Goal: Task Accomplishment & Management: Use online tool/utility

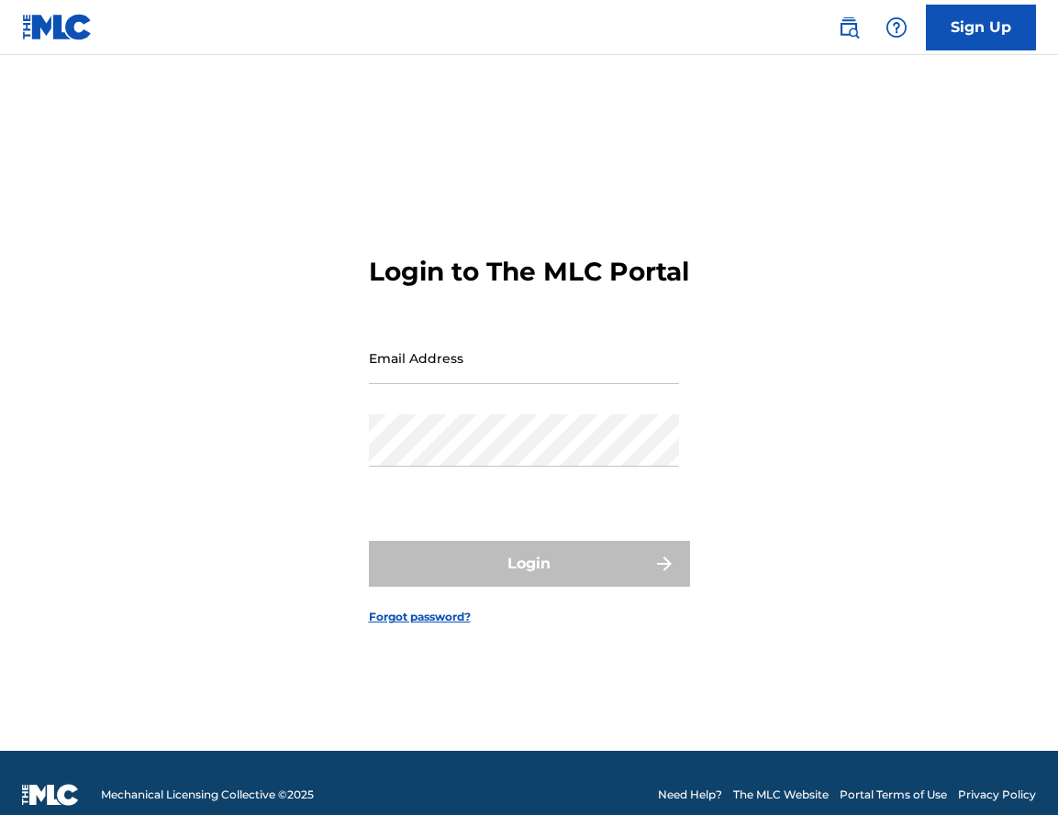
click at [460, 373] on input "Email Address" at bounding box center [524, 358] width 310 height 52
type input "[EMAIL_ADDRESS][DOMAIN_NAME]"
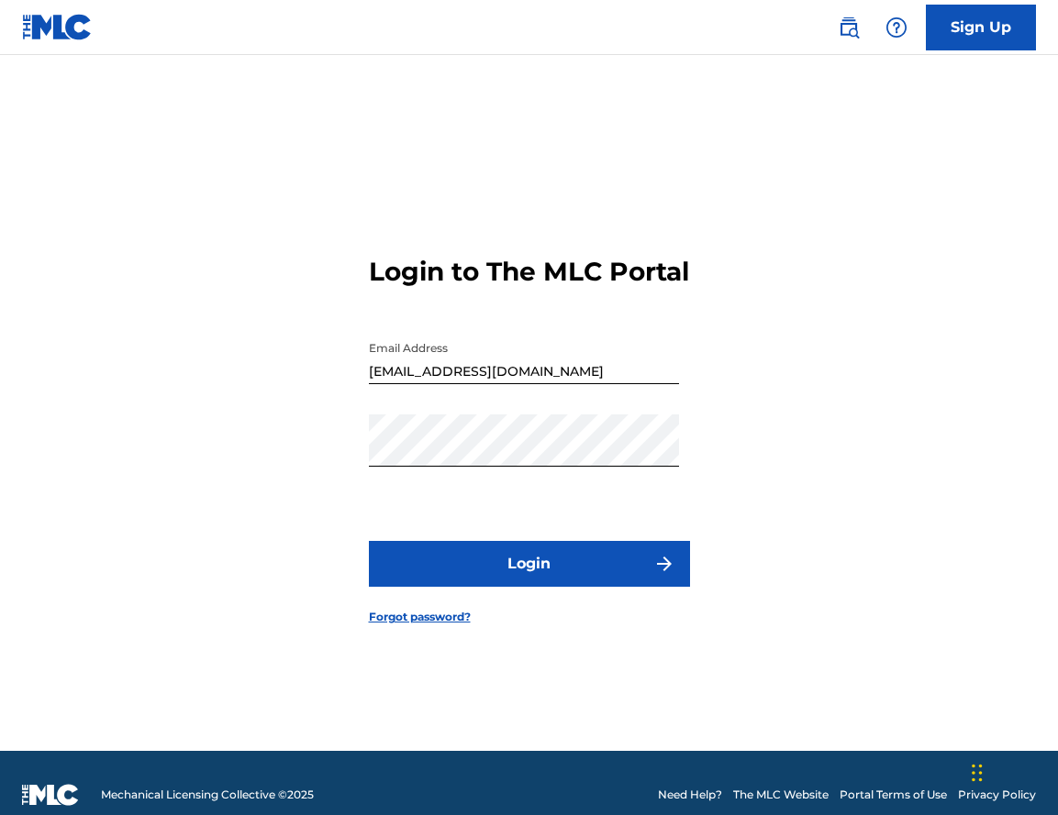
click at [491, 568] on button "Login" at bounding box center [529, 564] width 321 height 46
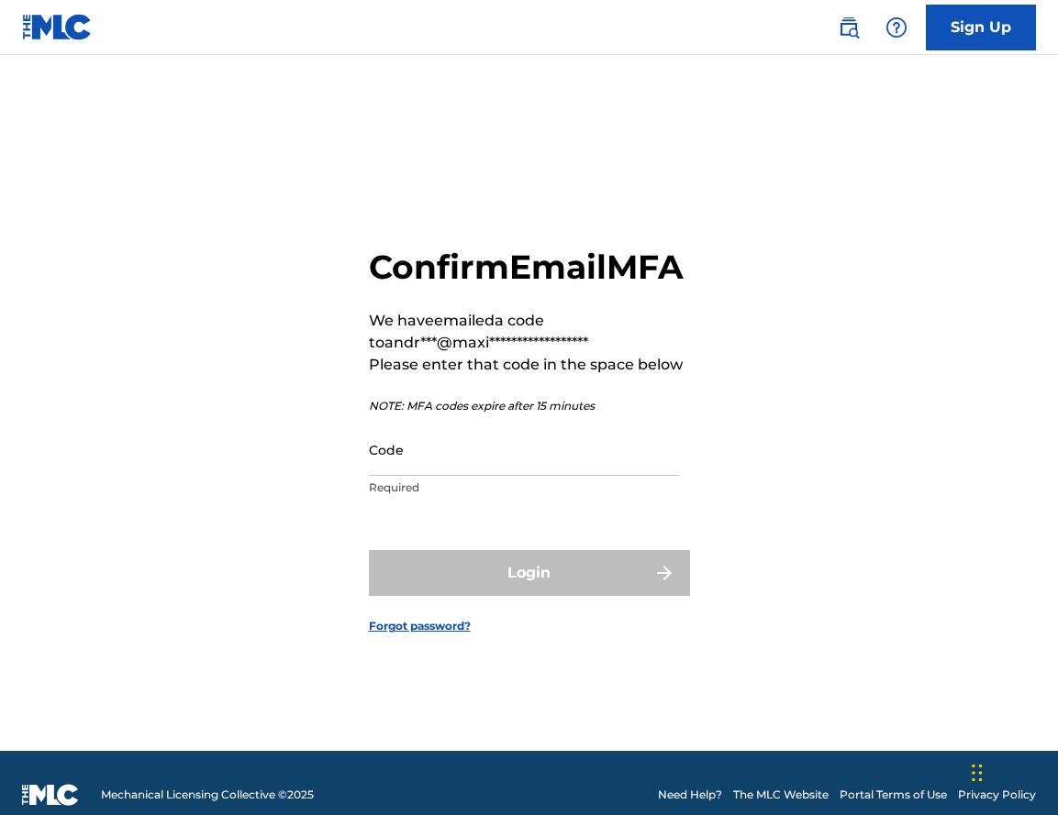
click at [503, 471] on input "Code" at bounding box center [524, 450] width 310 height 52
paste input "787301"
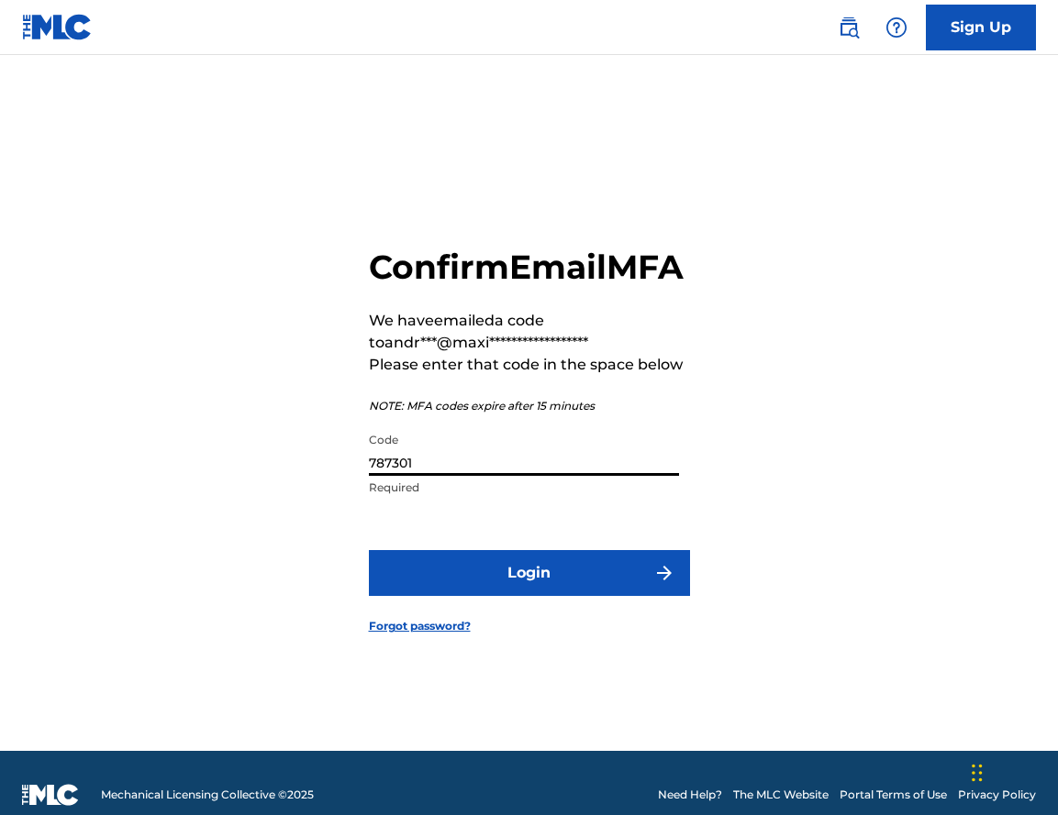
type input "787301"
click at [462, 575] on button "Login" at bounding box center [529, 573] width 321 height 46
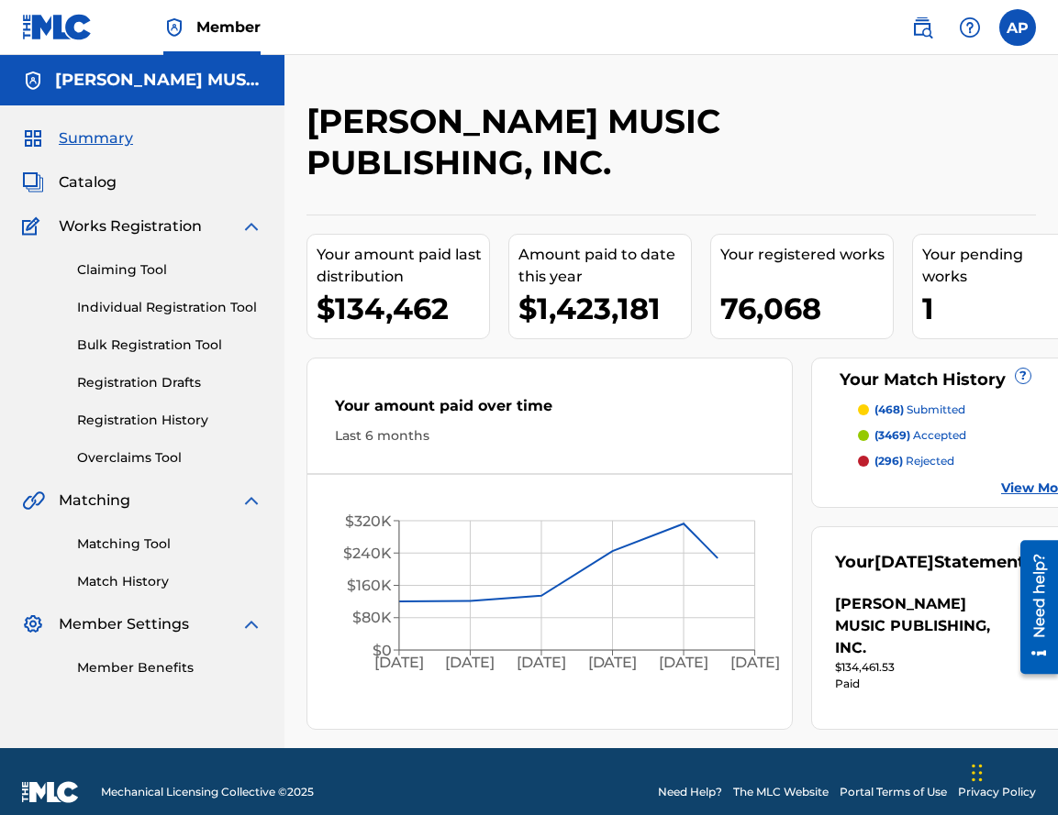
click at [147, 176] on div "Catalog" at bounding box center [142, 183] width 240 height 22
click at [113, 280] on div "Claiming Tool Individual Registration Tool Bulk Registration Tool Registration …" at bounding box center [142, 353] width 240 height 230
click at [115, 274] on link "Claiming Tool" at bounding box center [169, 269] width 185 height 19
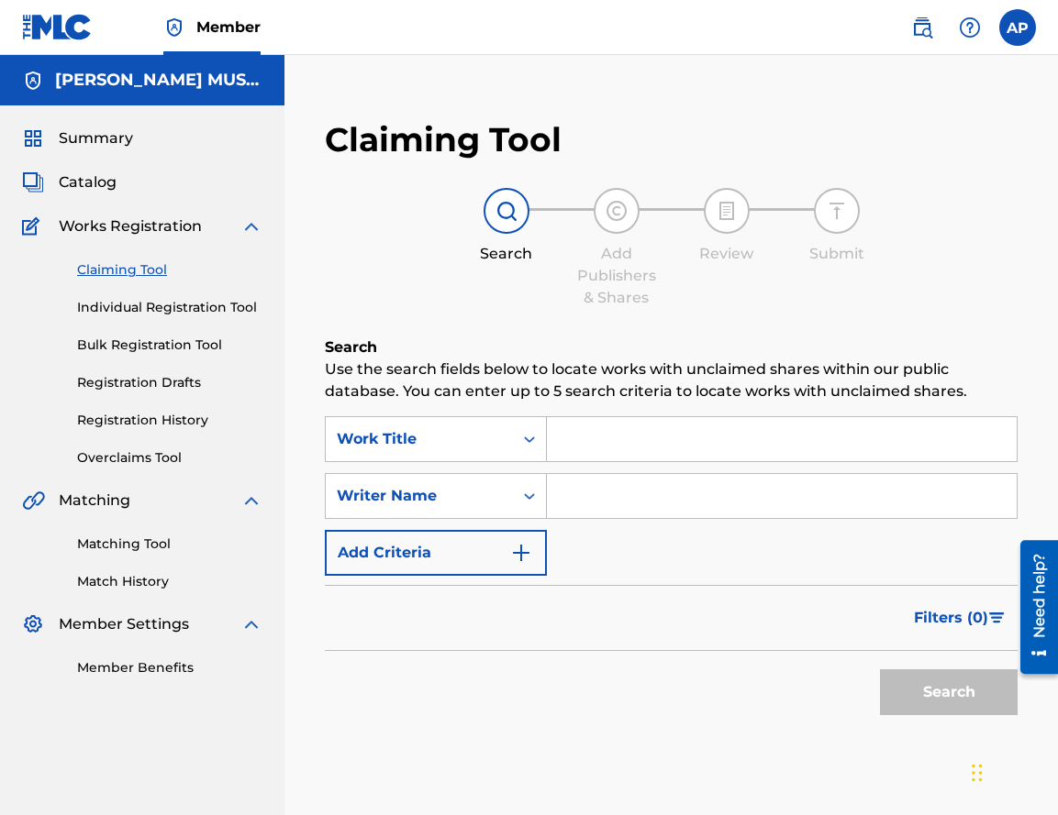
click at [4, 276] on div "Summary Catalog Works Registration Claiming Tool Individual Registration Tool B…" at bounding box center [142, 402] width 284 height 594
click at [626, 425] on input "Search Form" at bounding box center [782, 439] width 470 height 44
type input "he creido"
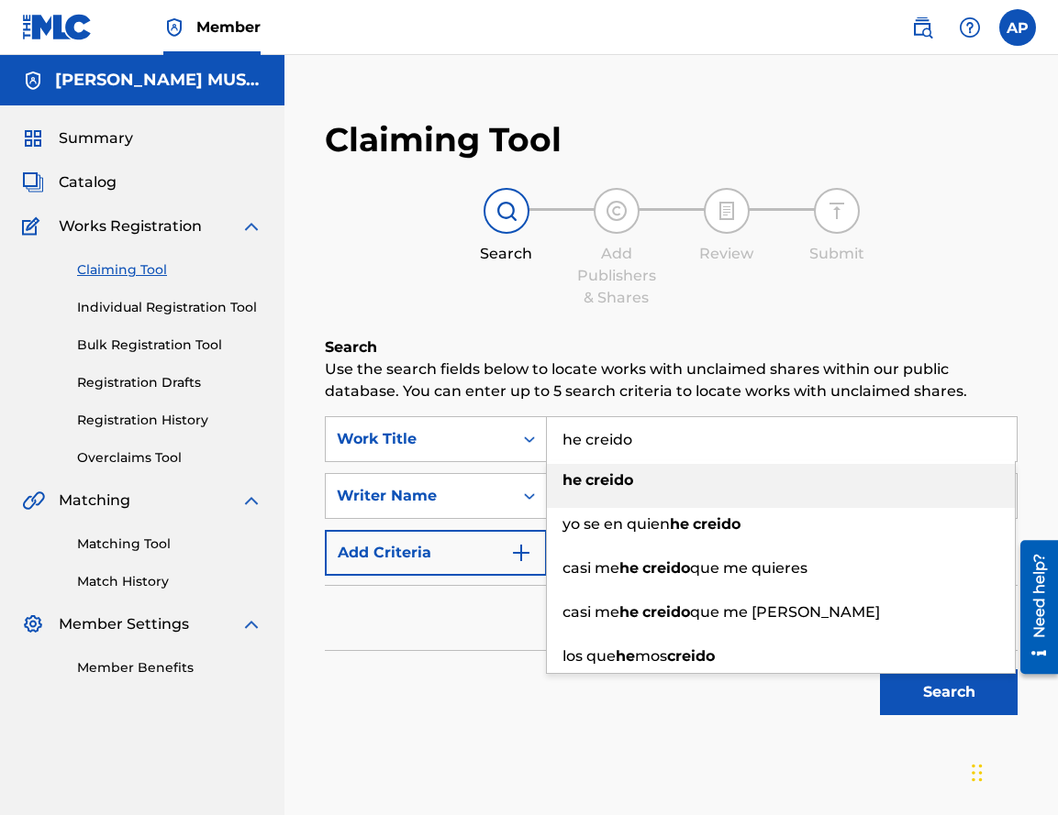
click at [637, 474] on div "he creido" at bounding box center [781, 480] width 468 height 33
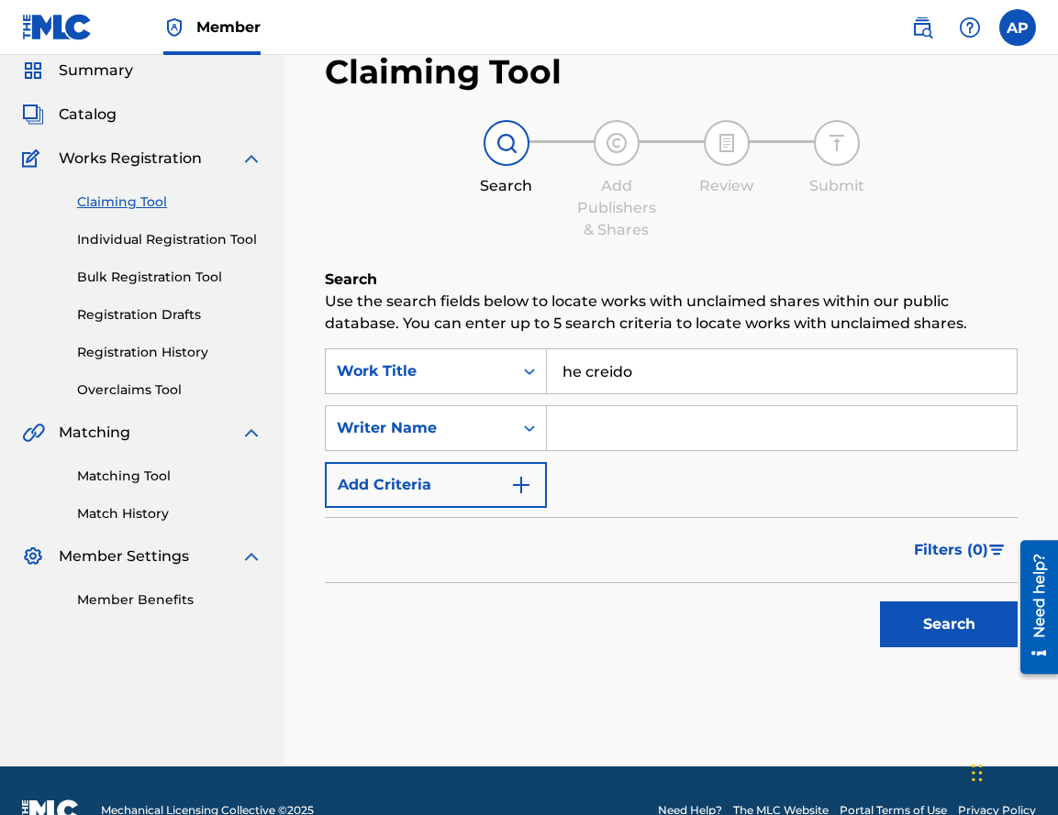
scroll to position [92, 0]
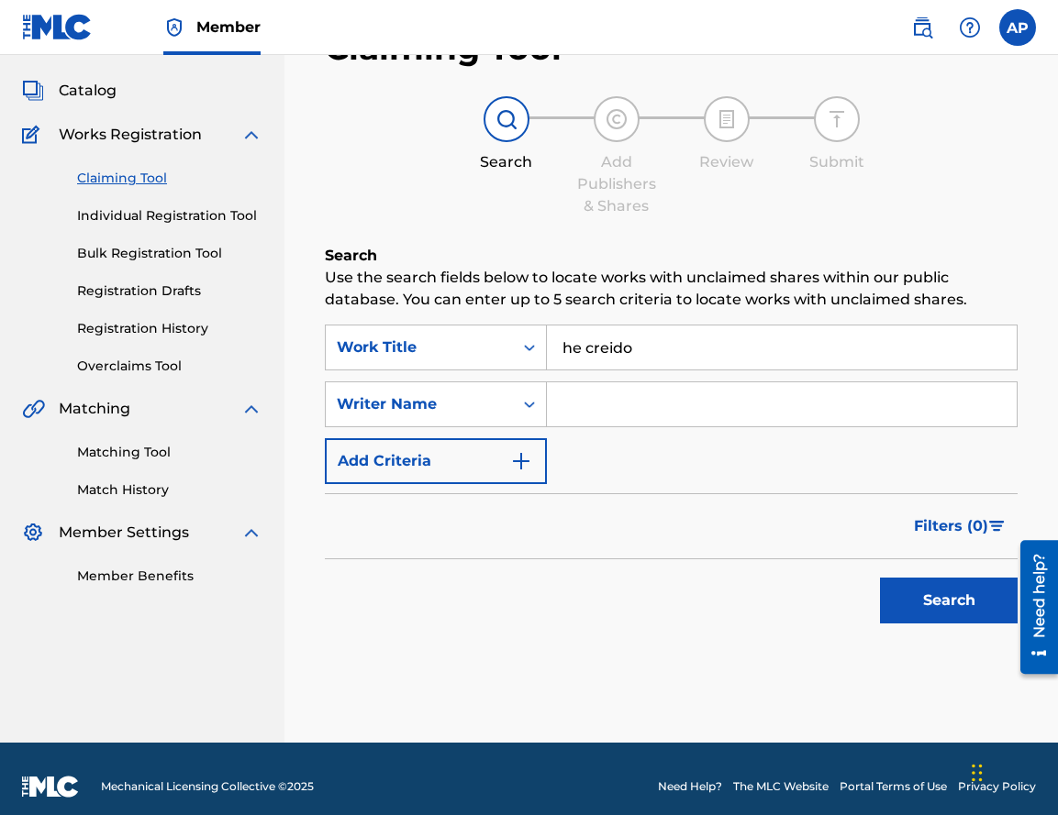
click at [907, 578] on button "Search" at bounding box center [949, 601] width 138 height 46
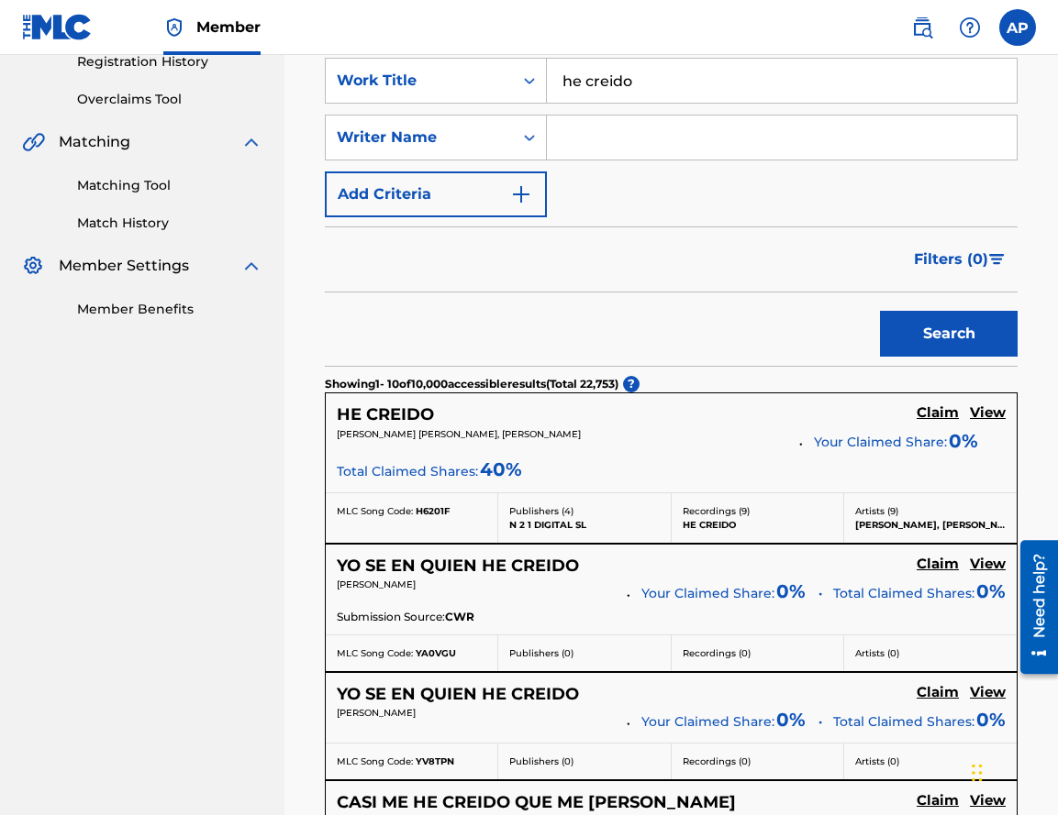
scroll to position [343, 0]
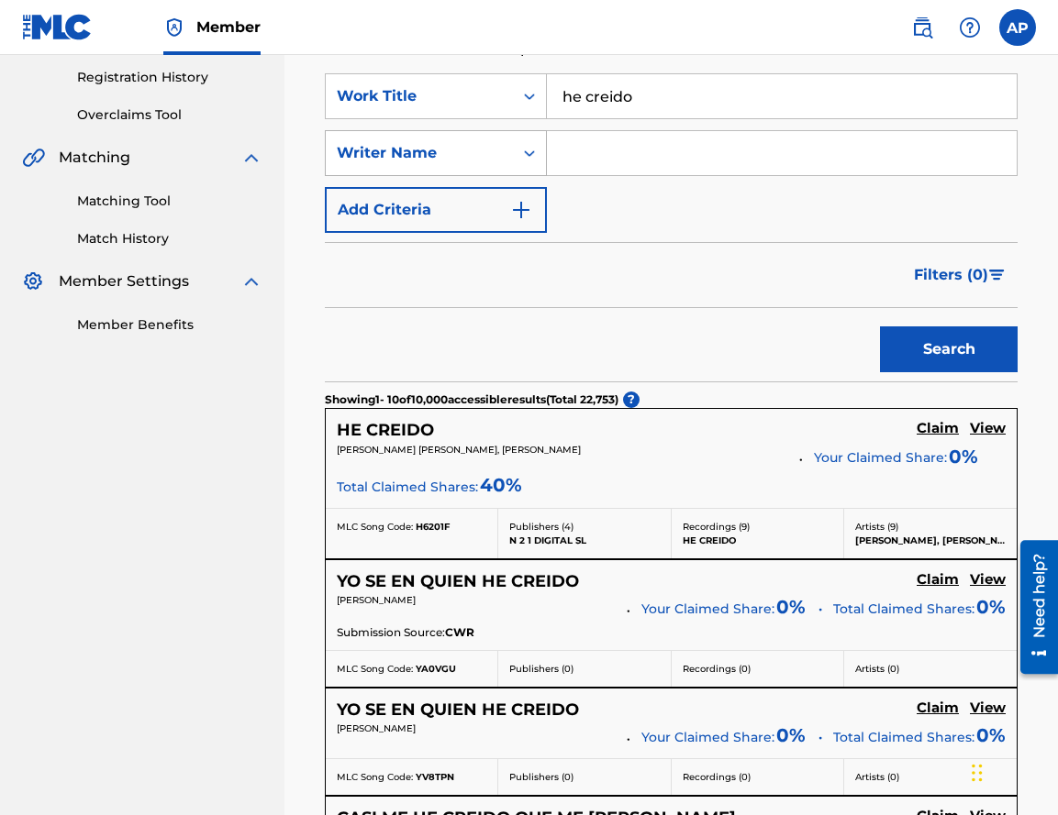
click at [455, 161] on div "Writer Name" at bounding box center [419, 153] width 165 height 22
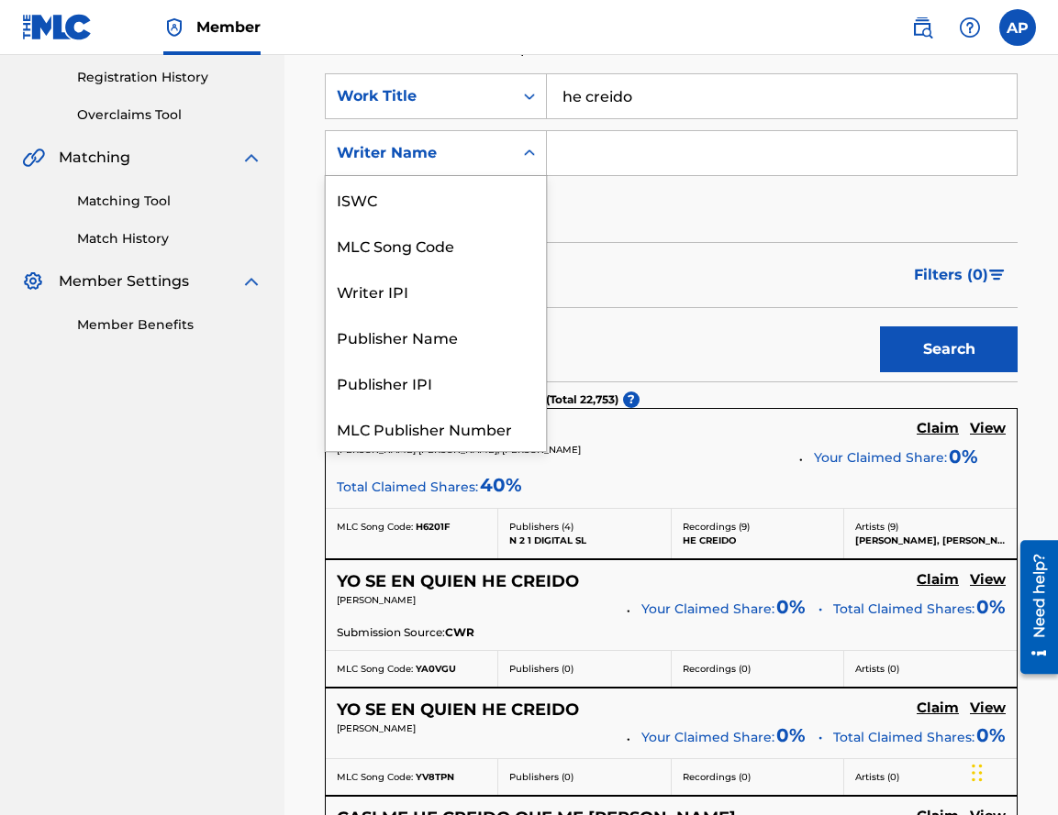
scroll to position [46, 0]
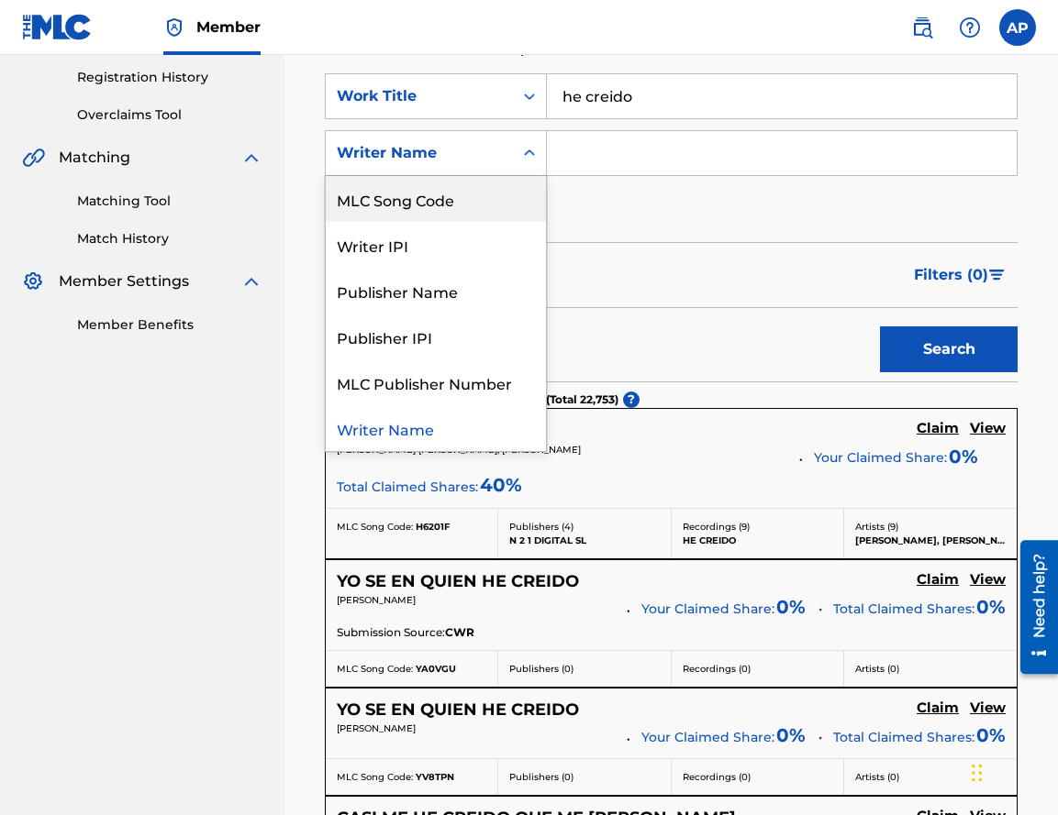
click at [451, 193] on div "MLC Song Code" at bounding box center [436, 199] width 220 height 46
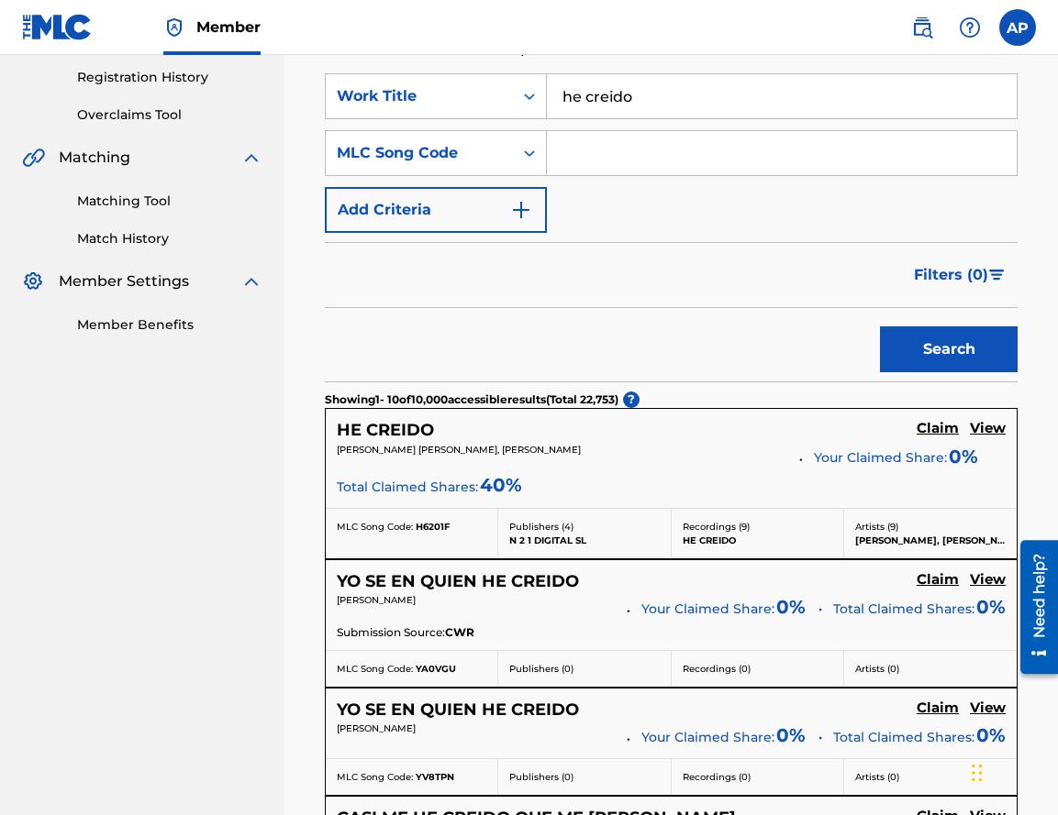
click at [580, 138] on input "Search Form" at bounding box center [782, 153] width 470 height 44
paste input "HB4EUY"
type input "HB4EUY"
click at [880, 327] on button "Search" at bounding box center [949, 350] width 138 height 46
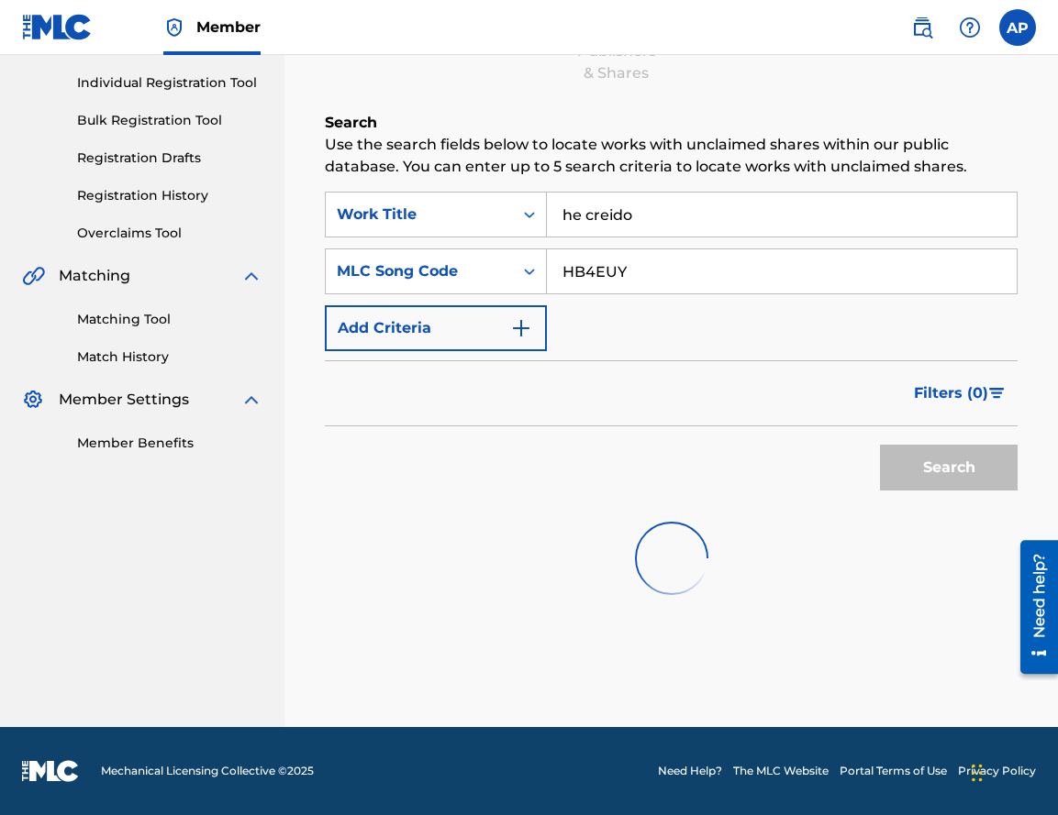
scroll to position [134, 0]
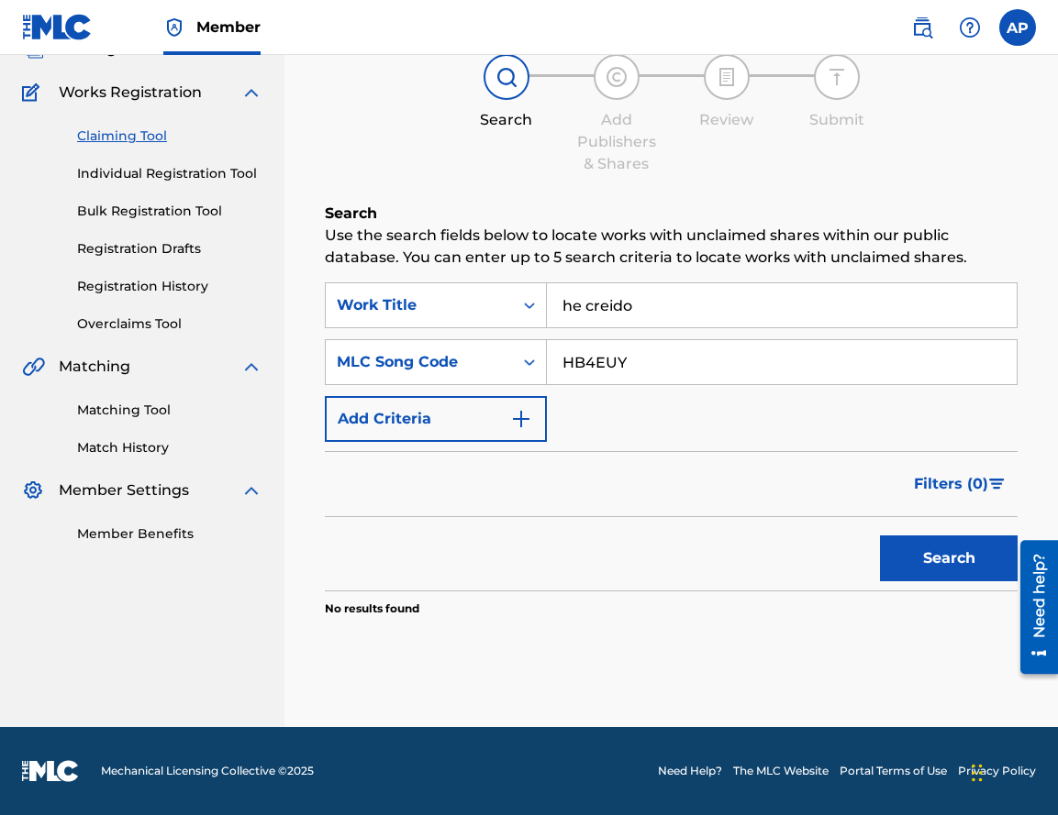
click at [646, 346] on input "HB4EUY" at bounding box center [782, 362] width 470 height 44
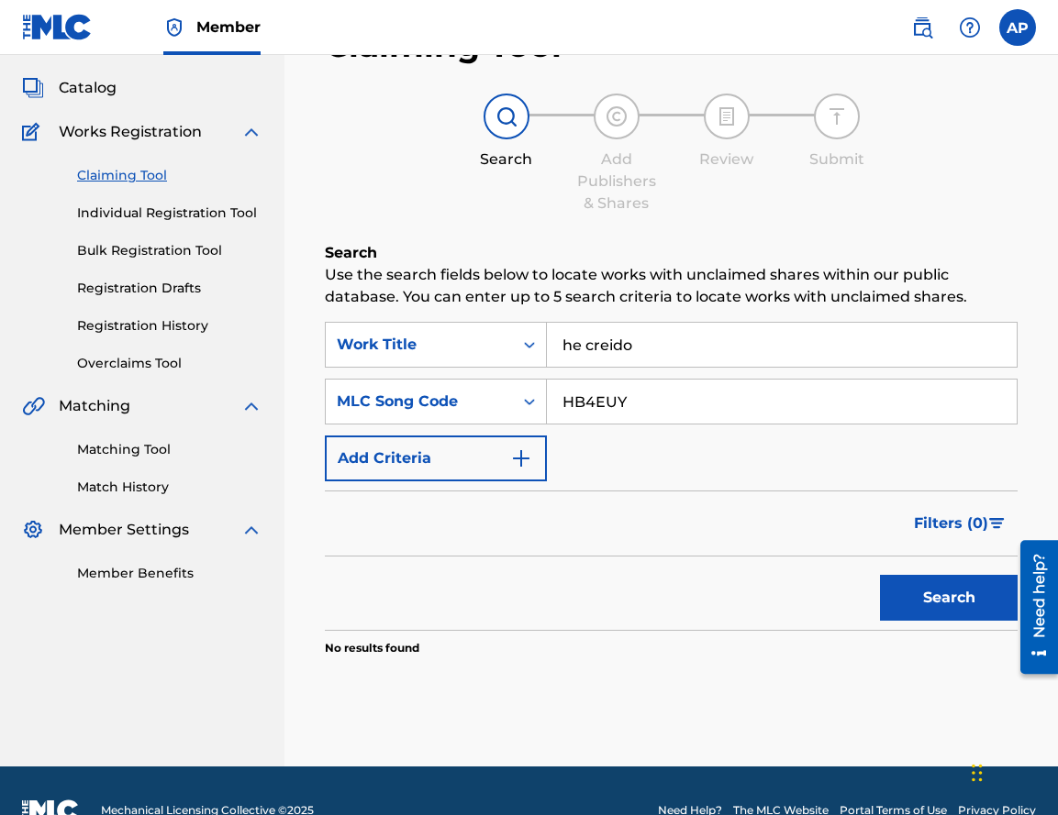
scroll to position [92, 0]
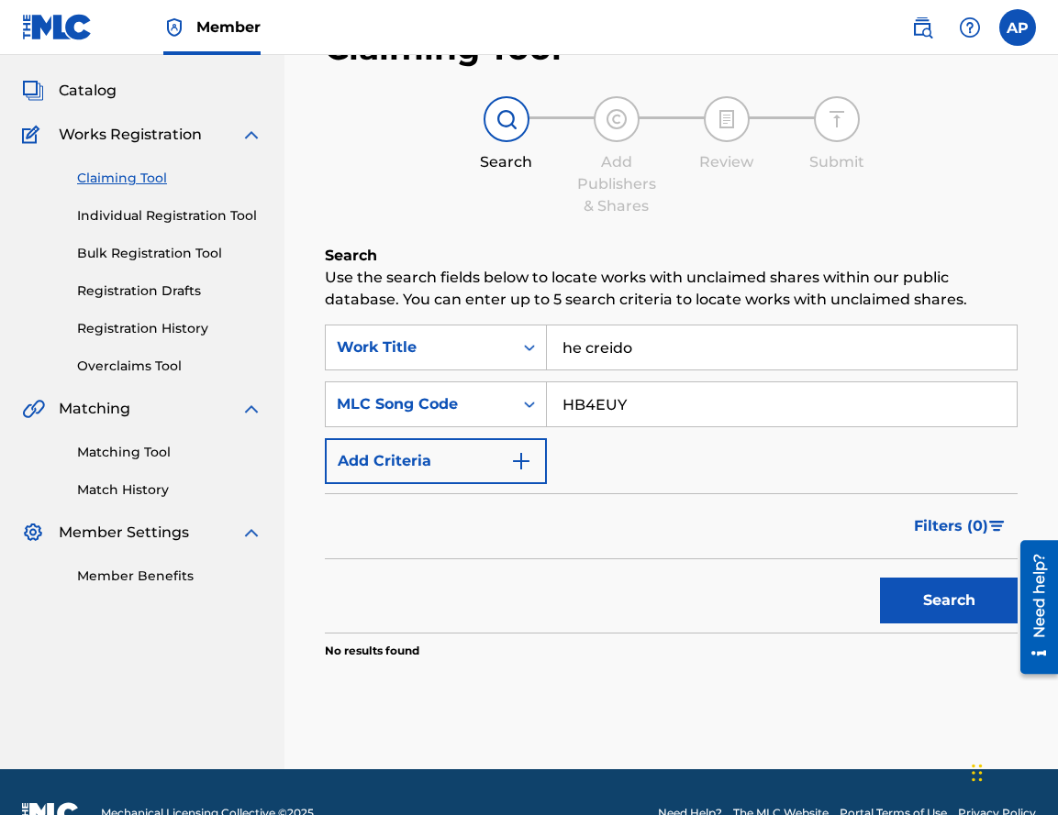
click at [137, 367] on link "Overclaims Tool" at bounding box center [169, 366] width 185 height 19
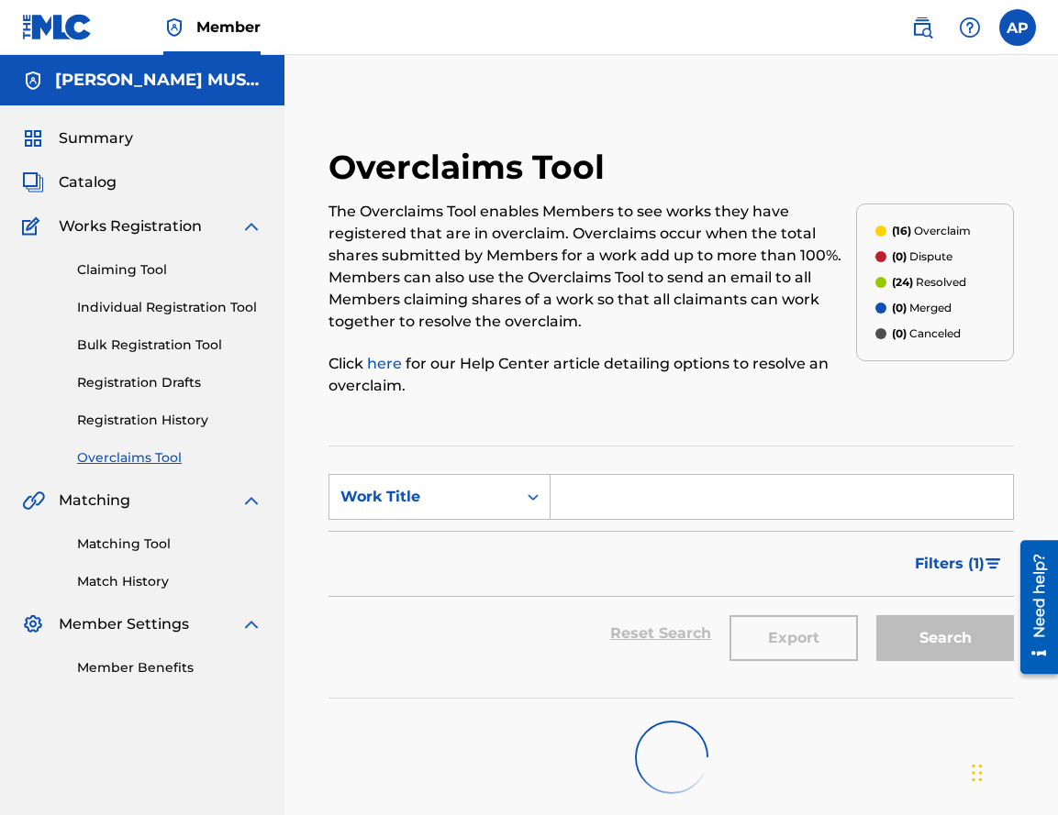
scroll to position [89, 0]
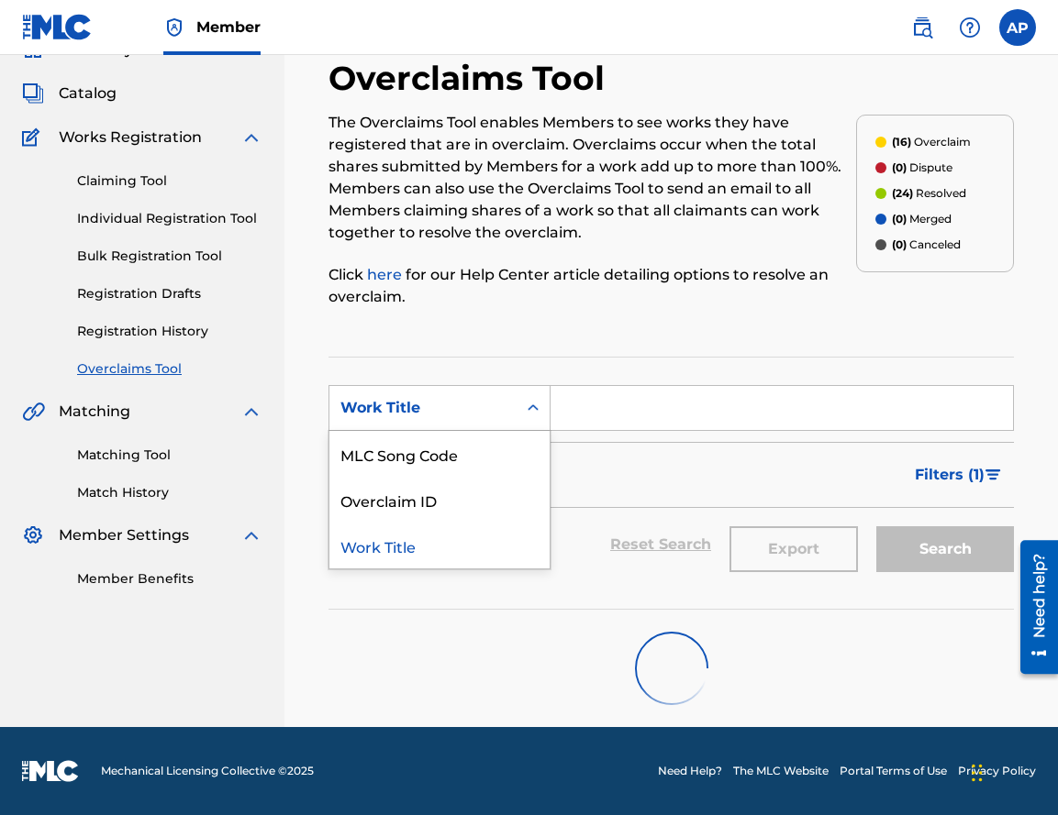
click at [450, 410] on div "Work Title" at bounding box center [422, 408] width 165 height 22
click at [596, 404] on input "Search Form" at bounding box center [781, 408] width 462 height 44
type input "he creido"
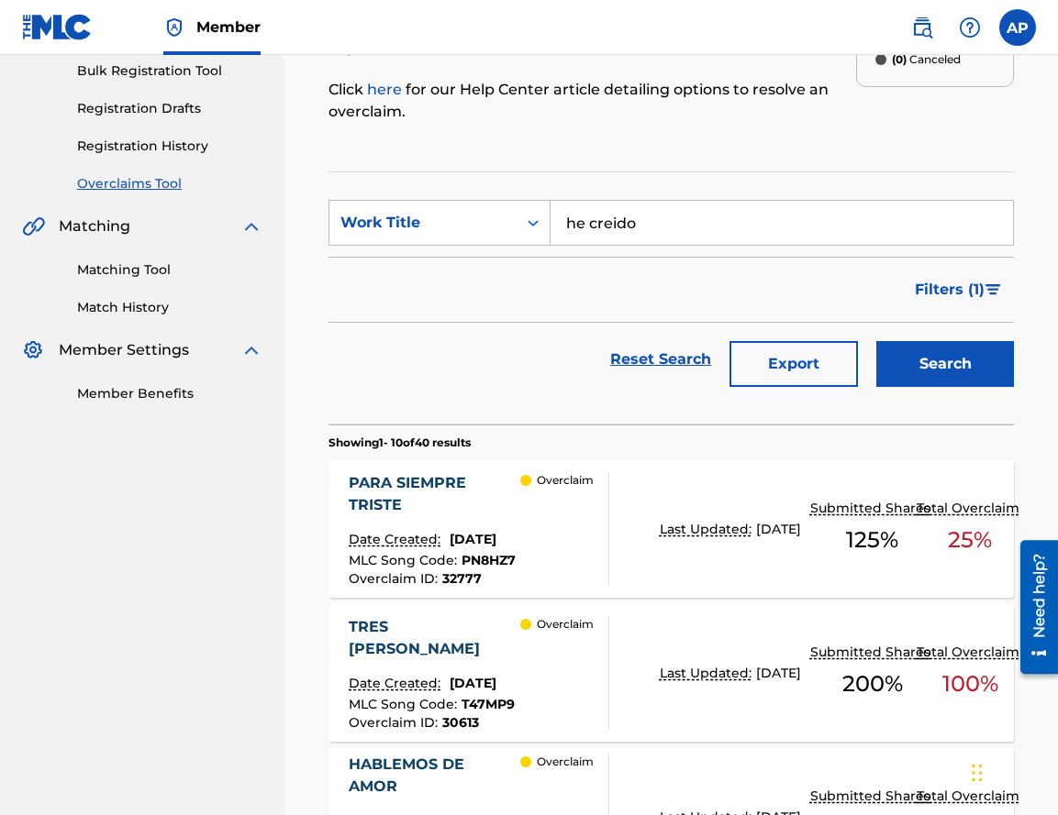
scroll to position [278, 0]
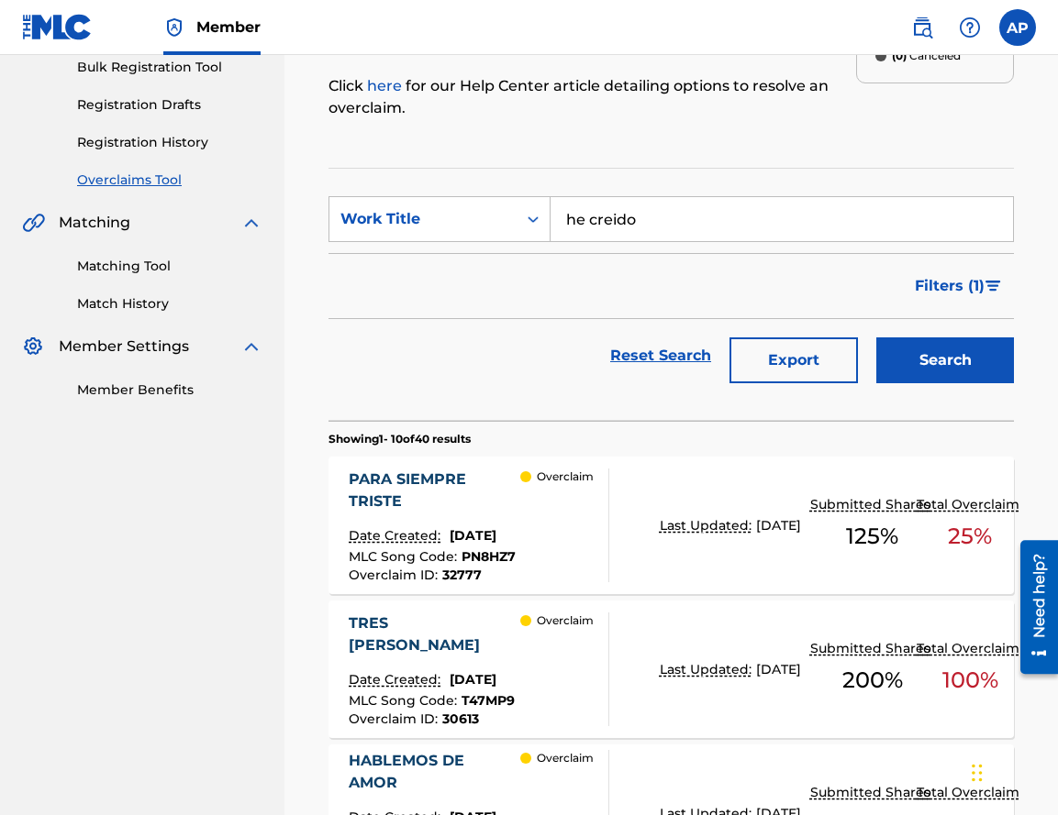
click at [748, 241] on div "he creido" at bounding box center [781, 219] width 463 height 46
click at [741, 215] on input "he creido" at bounding box center [781, 219] width 462 height 44
click at [876, 338] on button "Search" at bounding box center [945, 361] width 138 height 46
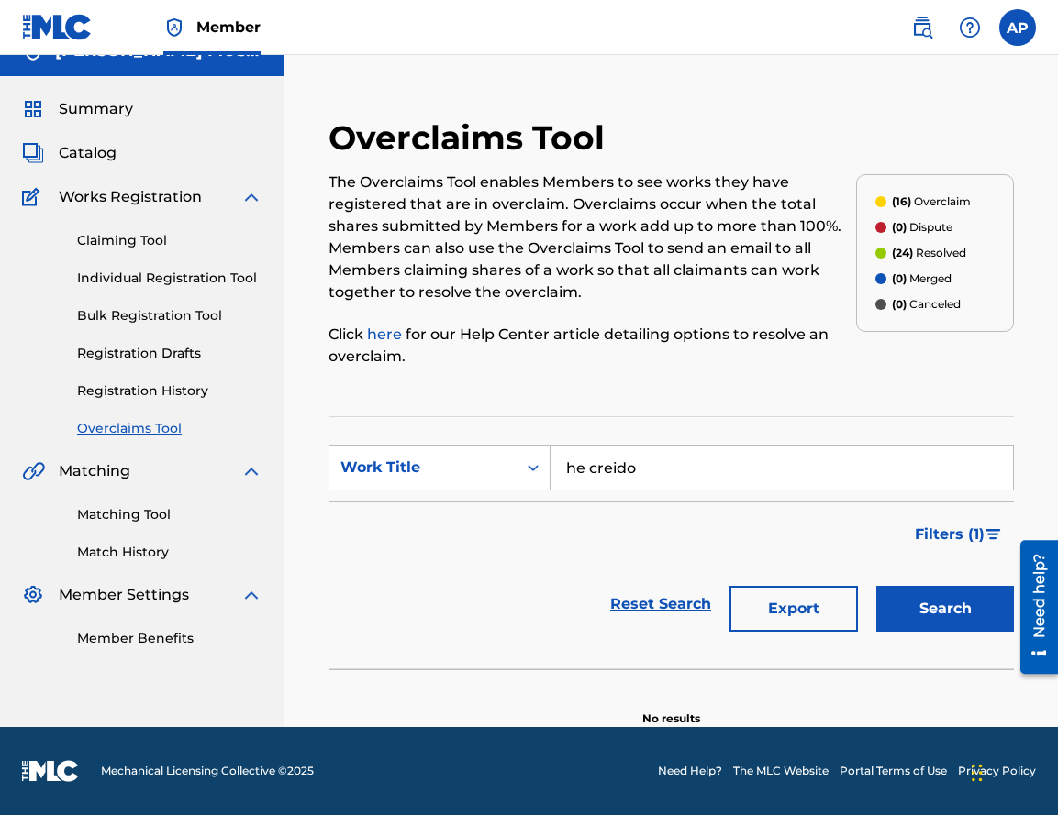
scroll to position [29, 0]
click at [687, 468] on input "he creido" at bounding box center [781, 468] width 462 height 44
click at [595, 470] on input "he creido" at bounding box center [781, 468] width 462 height 44
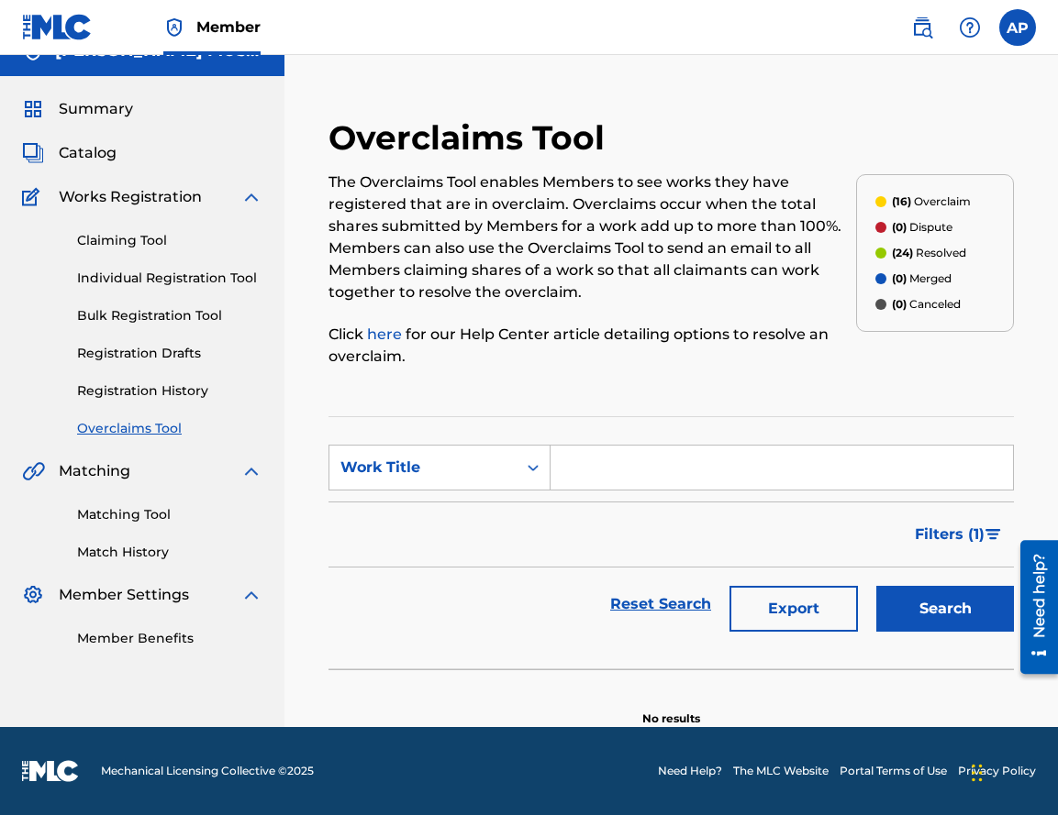
click at [876, 586] on button "Search" at bounding box center [945, 609] width 138 height 46
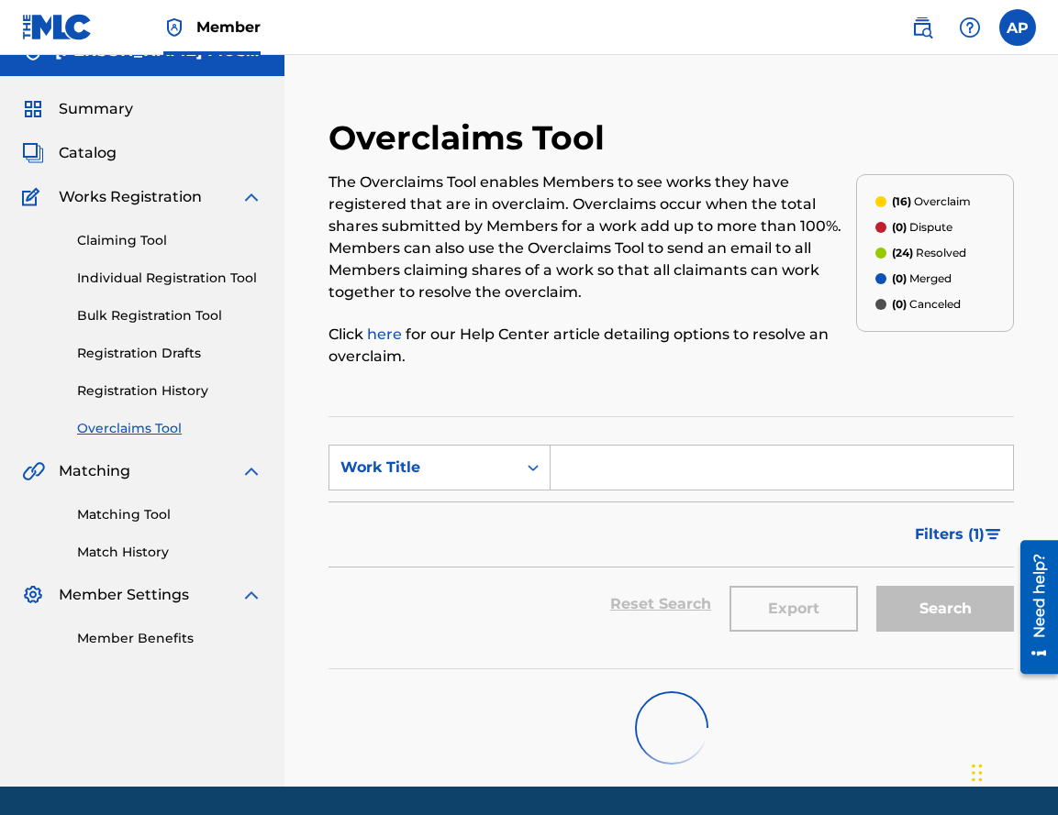
scroll to position [89, 0]
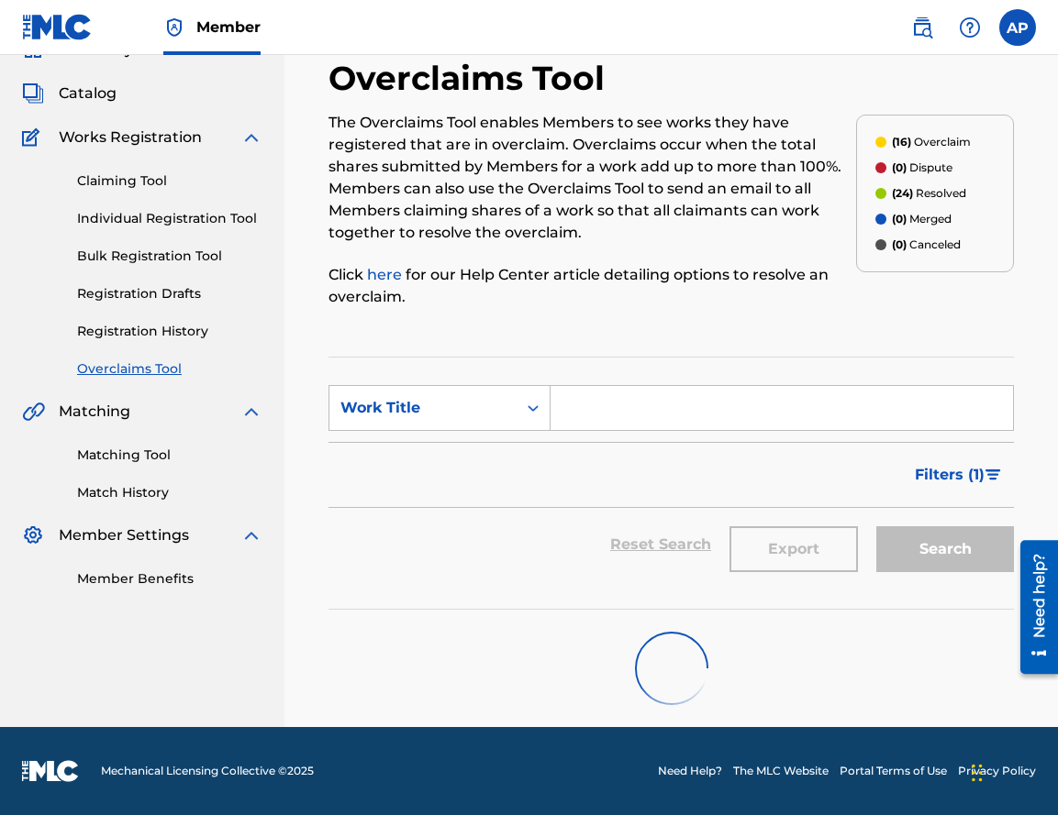
click at [134, 330] on link "Registration History" at bounding box center [169, 331] width 185 height 19
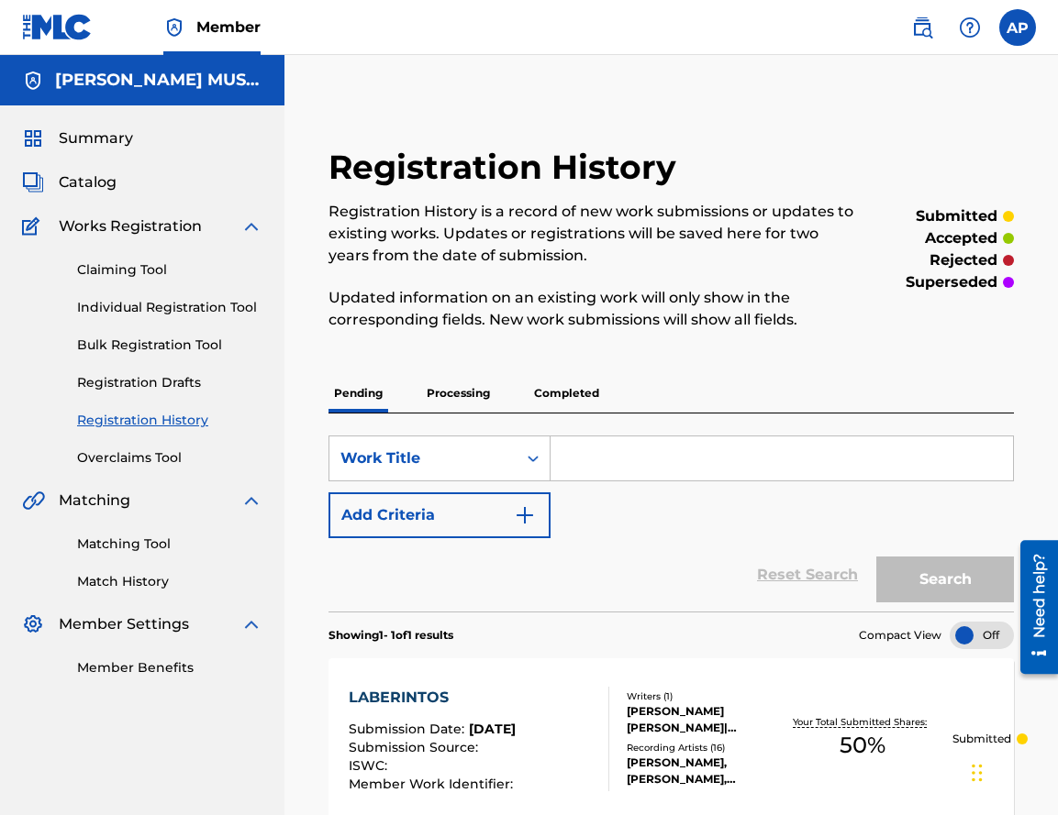
click at [580, 466] on input "Search Form" at bounding box center [781, 459] width 462 height 44
type input "he creido"
click at [876, 557] on button "Search" at bounding box center [945, 580] width 138 height 46
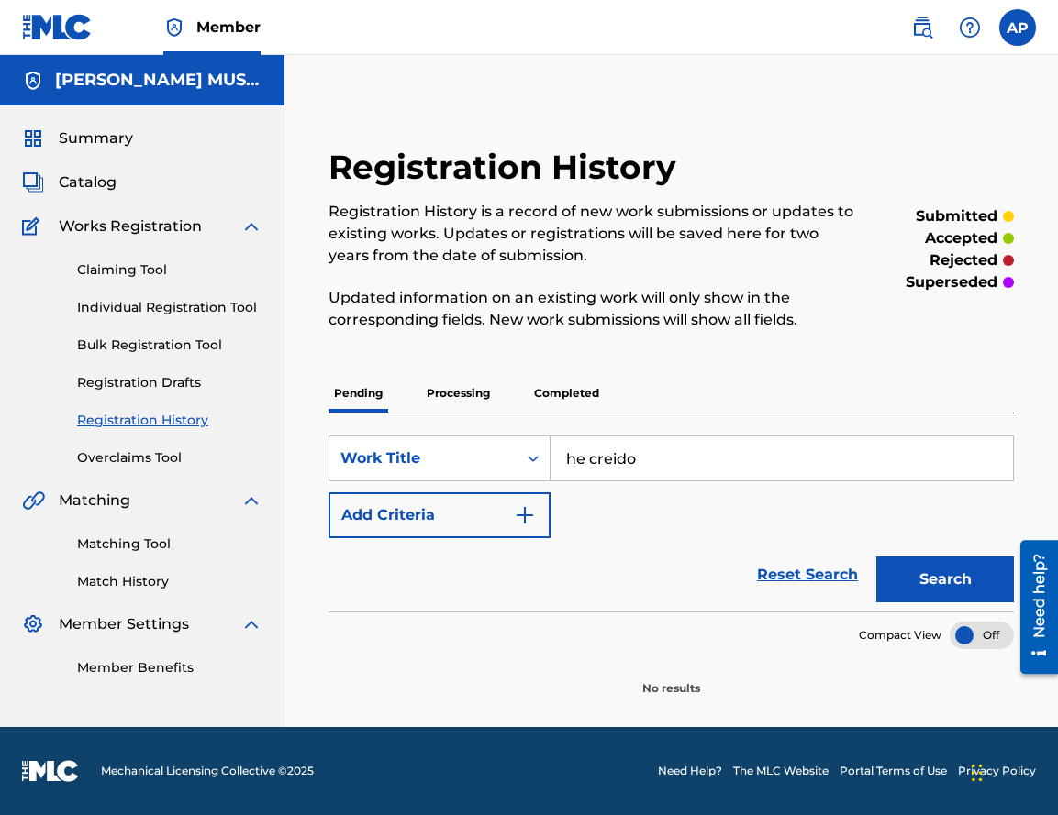
click at [618, 453] on input "he creido" at bounding box center [781, 459] width 462 height 44
click at [145, 449] on link "Overclaims Tool" at bounding box center [169, 458] width 185 height 19
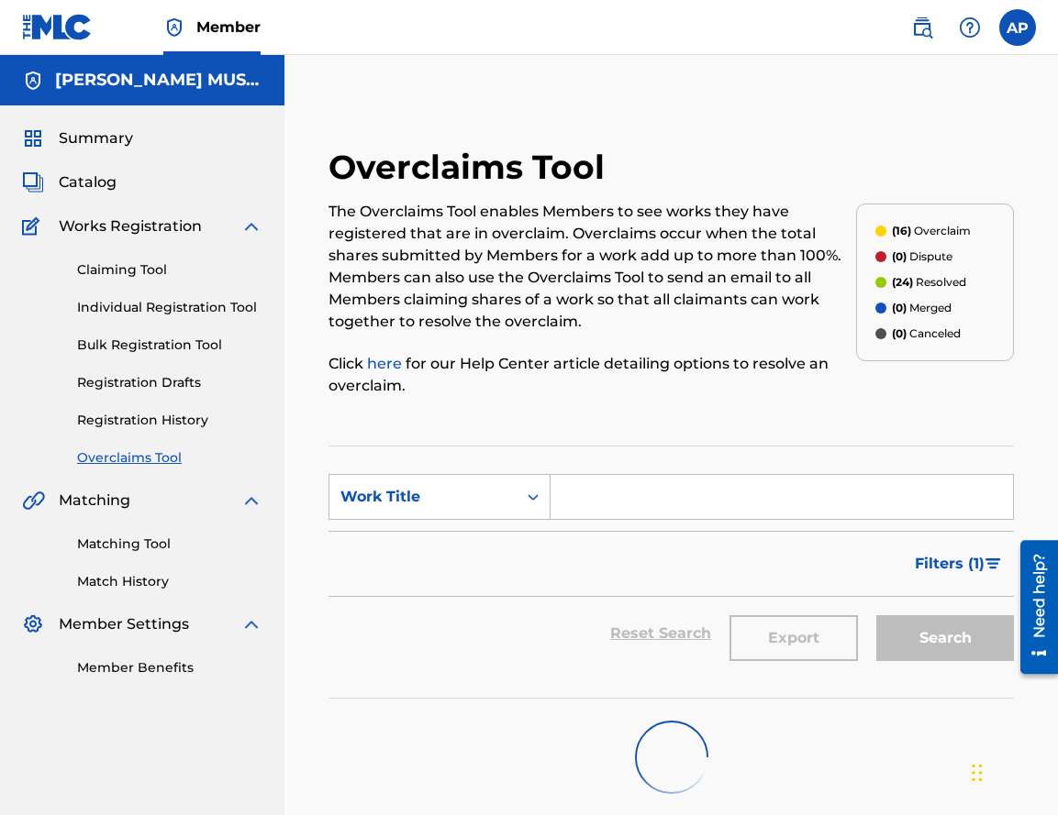
scroll to position [89, 0]
